Goal: Use online tool/utility

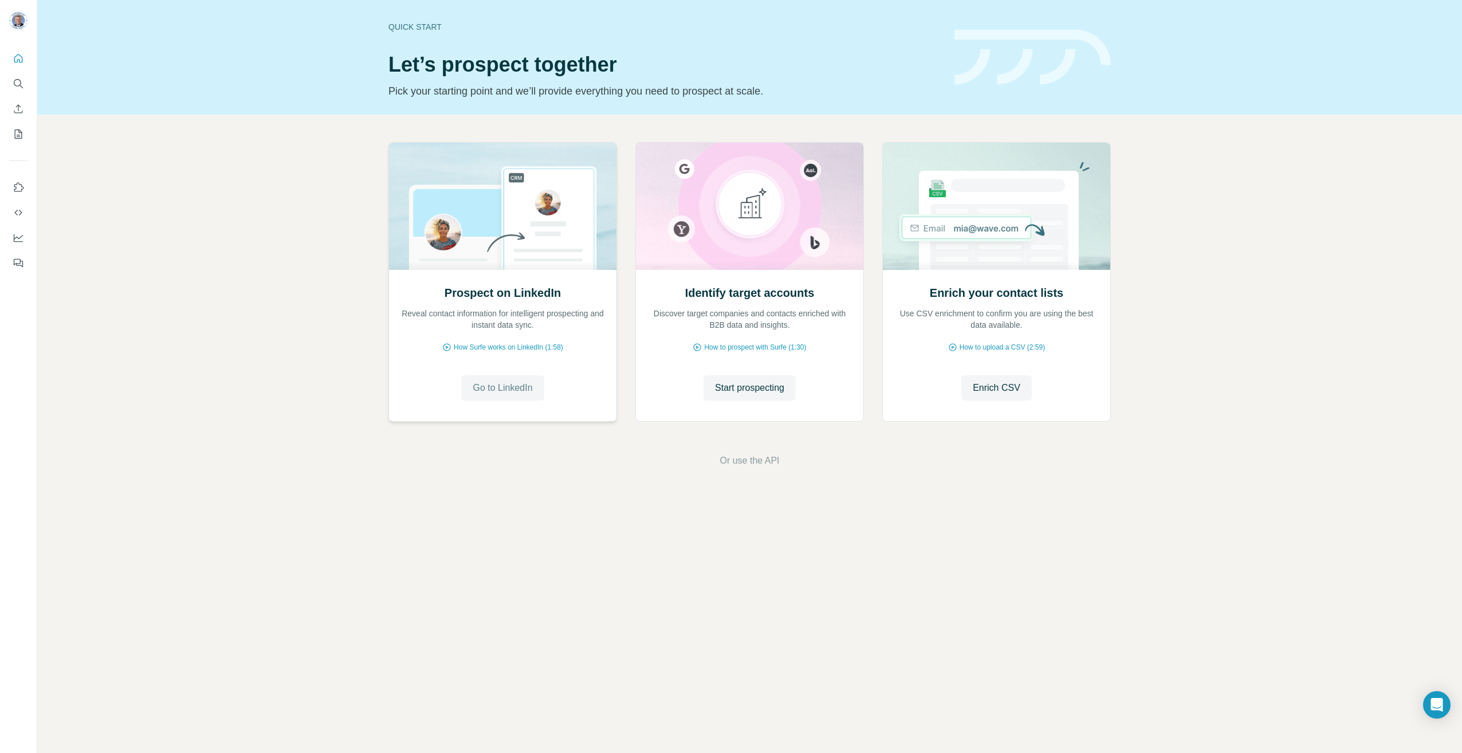
click at [509, 387] on span "Go to LinkedIn" at bounding box center [503, 388] width 60 height 14
click at [18, 84] on icon "Search" at bounding box center [18, 83] width 11 height 11
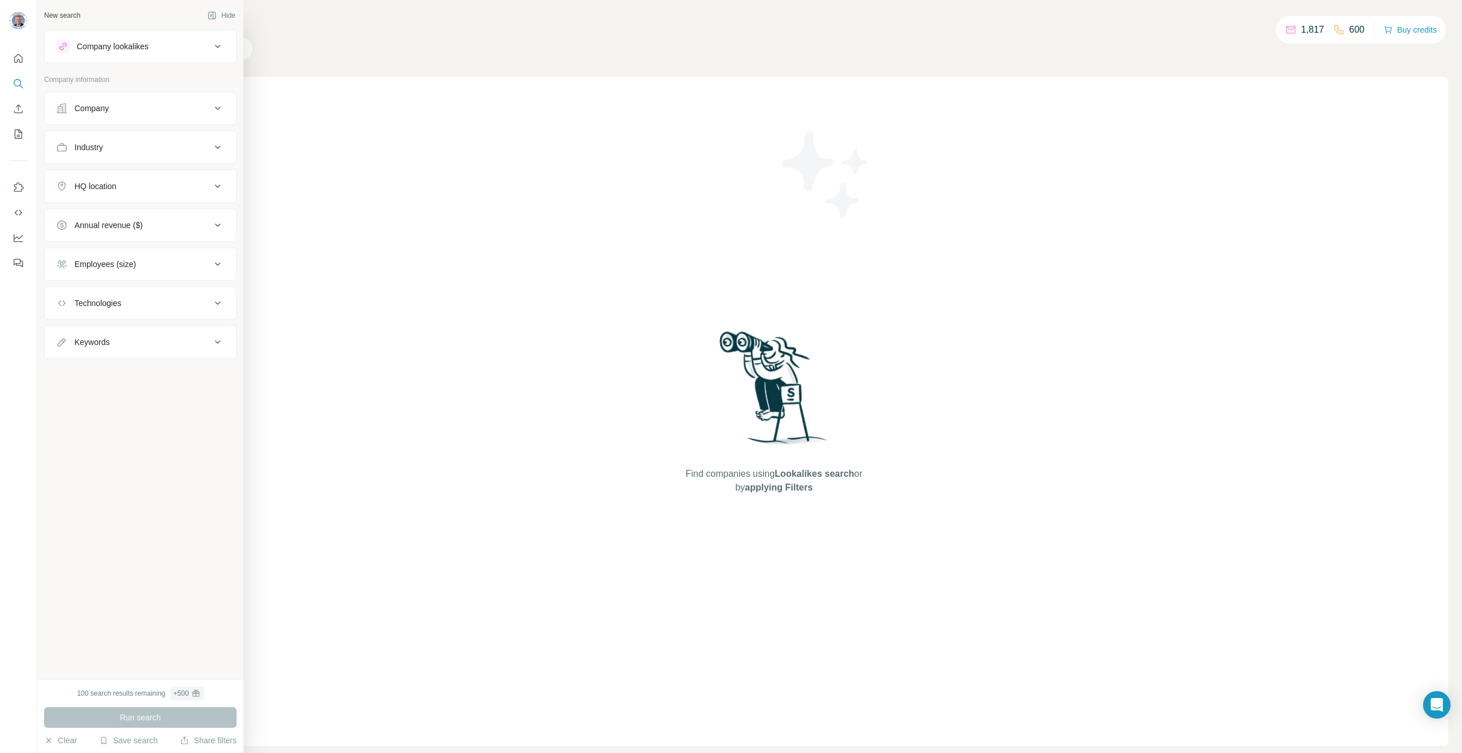
click at [82, 109] on div "Company" at bounding box center [91, 108] width 34 height 11
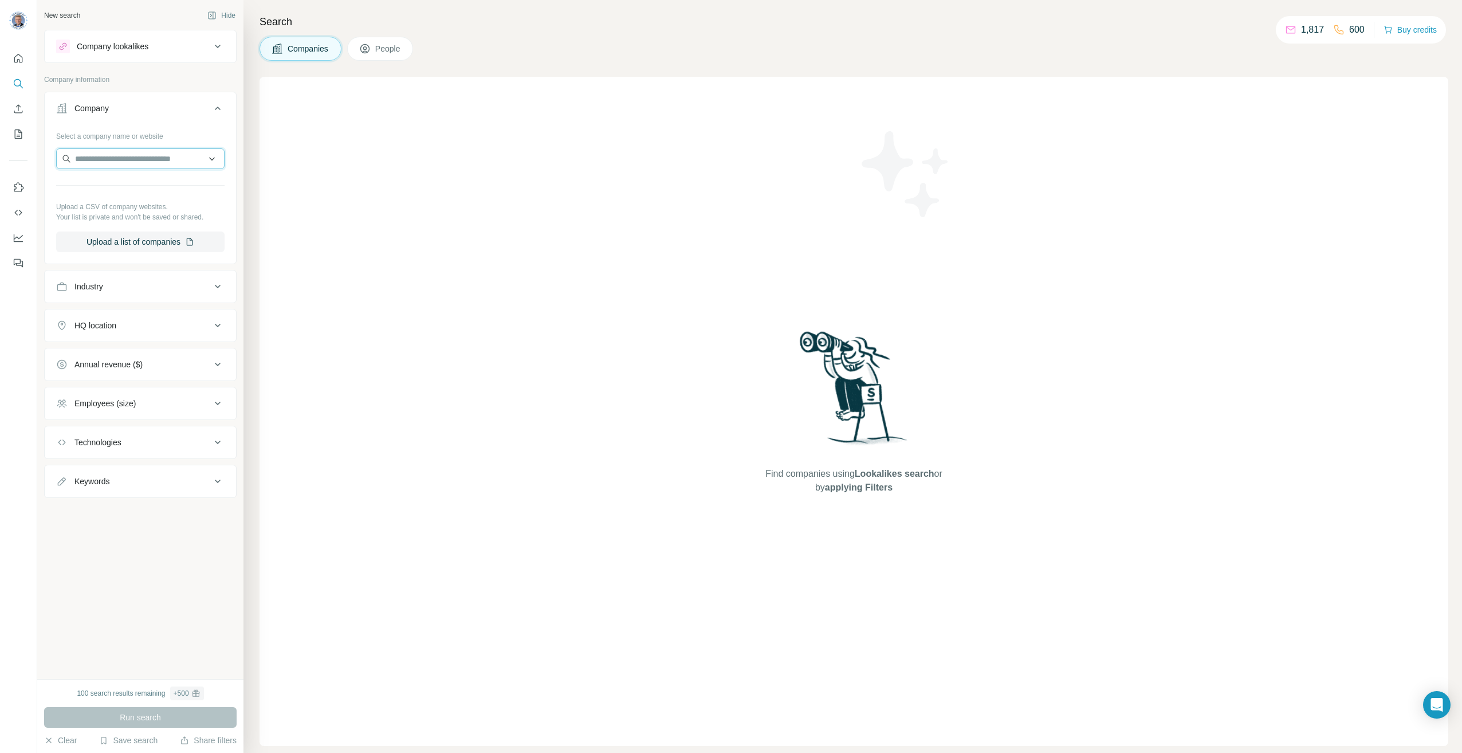
click at [135, 154] on input "text" at bounding box center [140, 158] width 168 height 21
type input "**********"
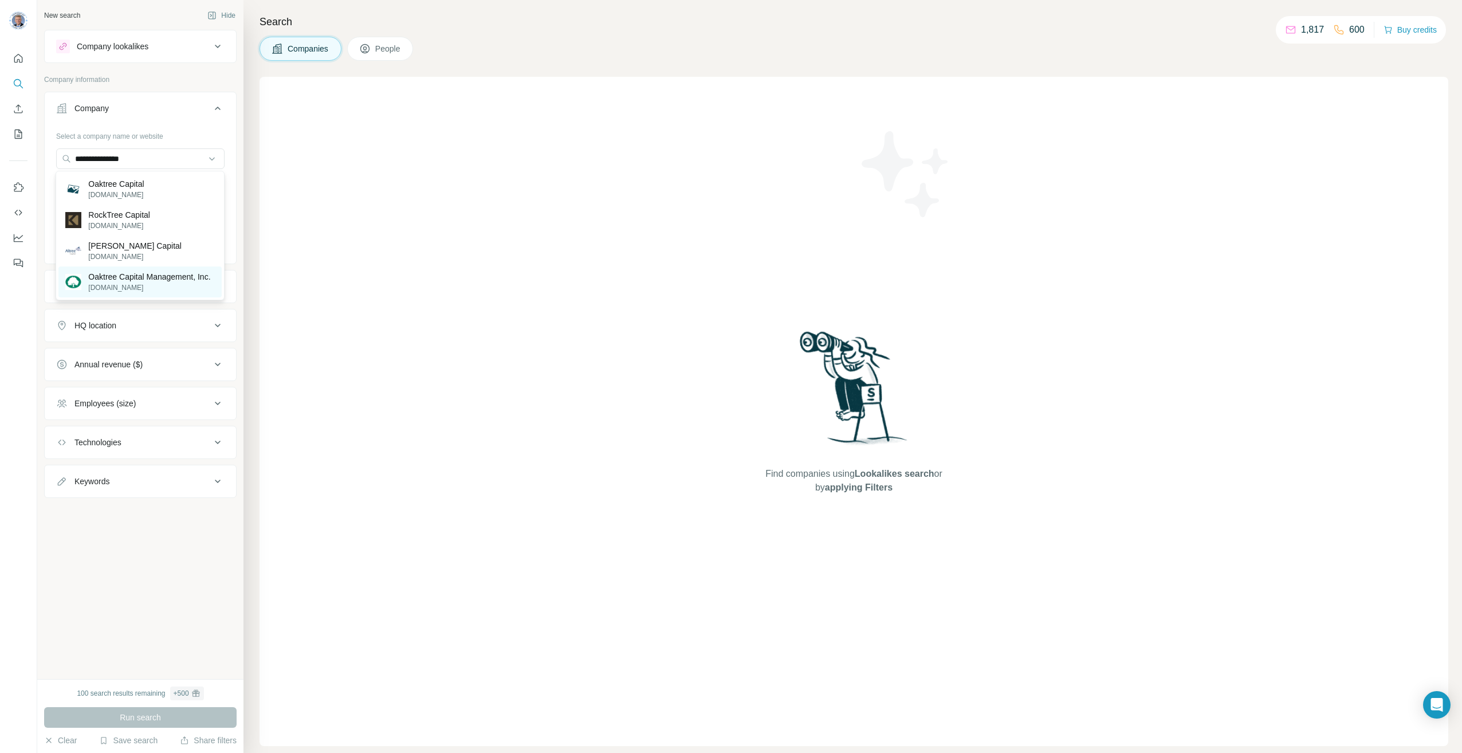
click at [140, 282] on p "Oaktree Capital Management, Inc." at bounding box center [149, 276] width 122 height 11
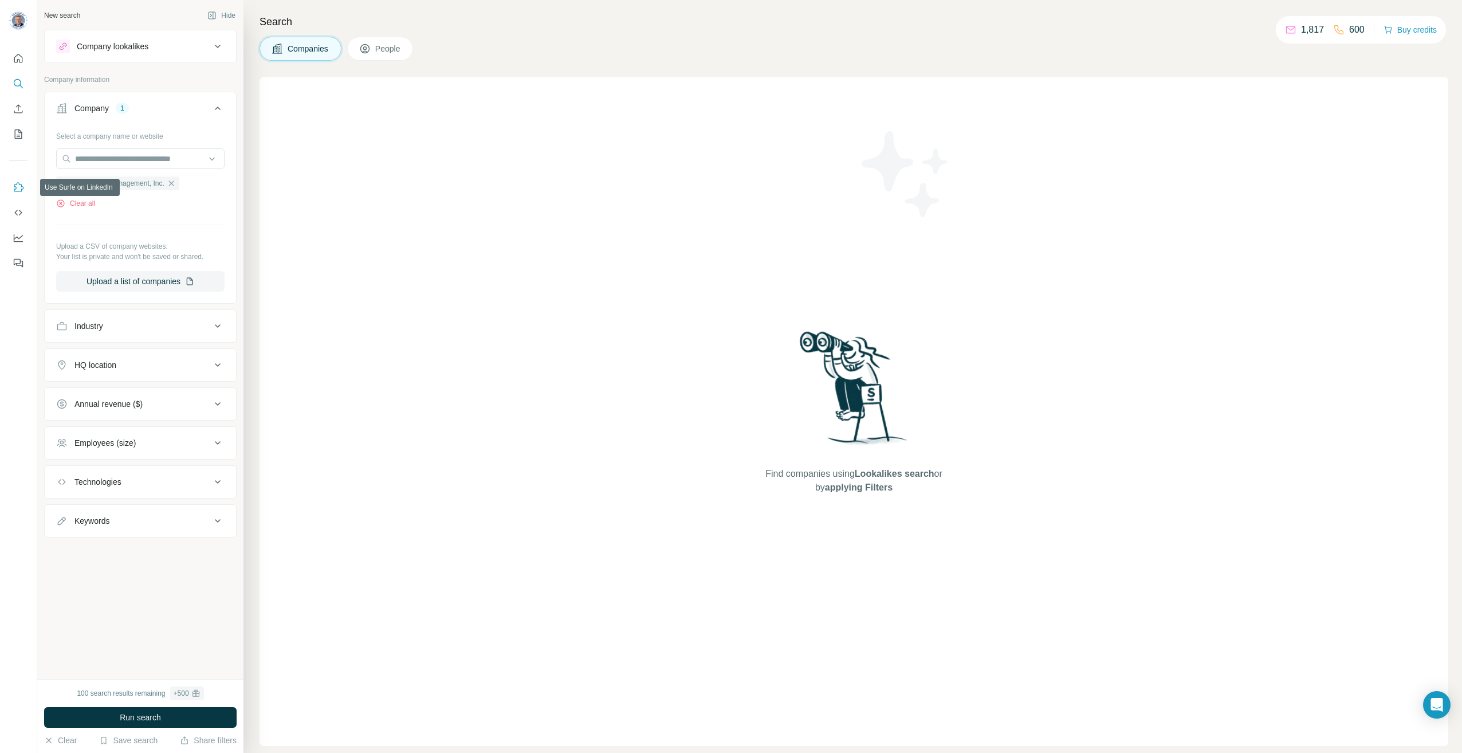
click at [22, 190] on icon "Use Surfe on LinkedIn" at bounding box center [18, 187] width 11 height 11
click at [176, 181] on icon "button" at bounding box center [171, 183] width 9 height 9
